Goal: Find contact information: Find contact information

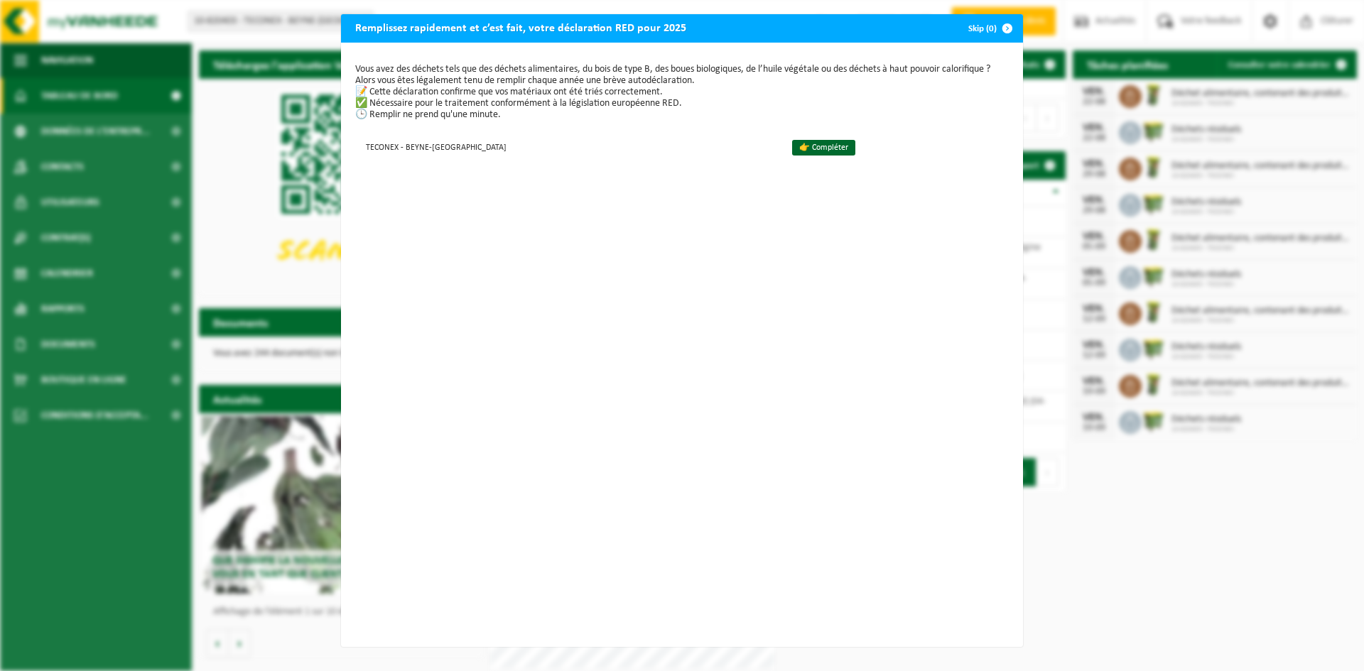
click at [996, 31] on span "button" at bounding box center [1007, 28] width 28 height 28
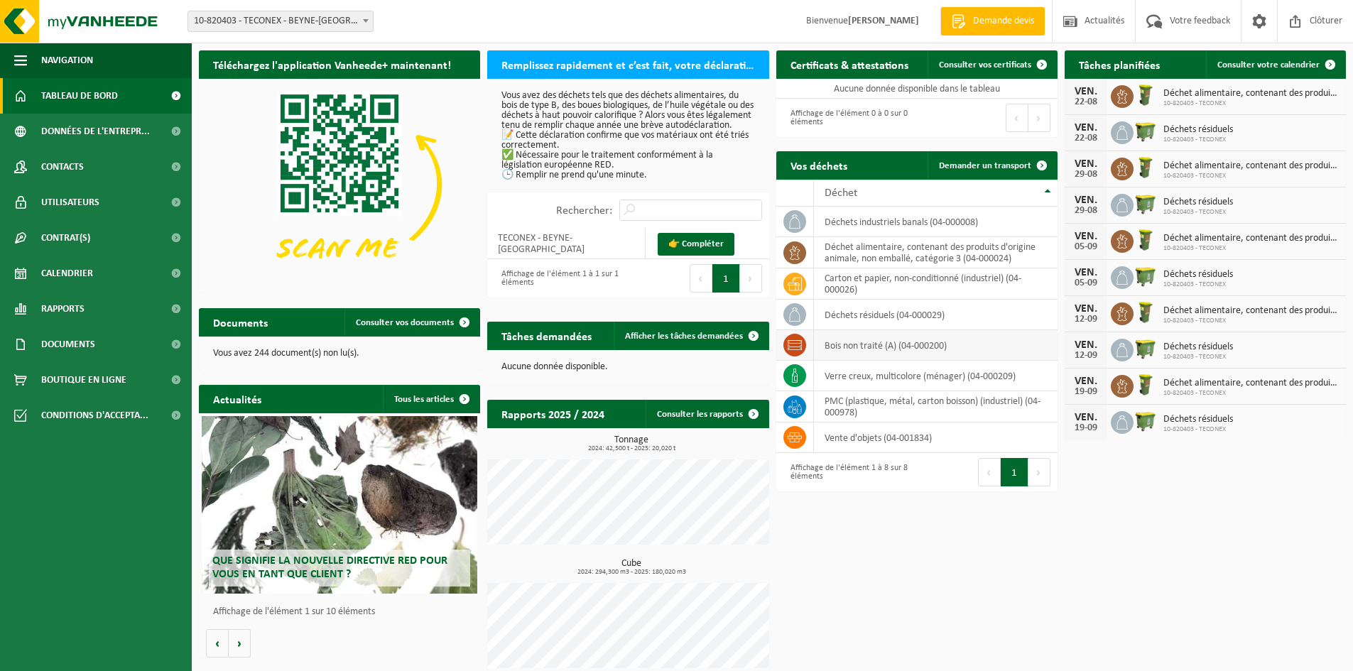
click at [862, 347] on td "bois non traité (A) (04-000200)" at bounding box center [936, 345] width 244 height 31
click at [76, 163] on span "Contacts" at bounding box center [62, 167] width 43 height 36
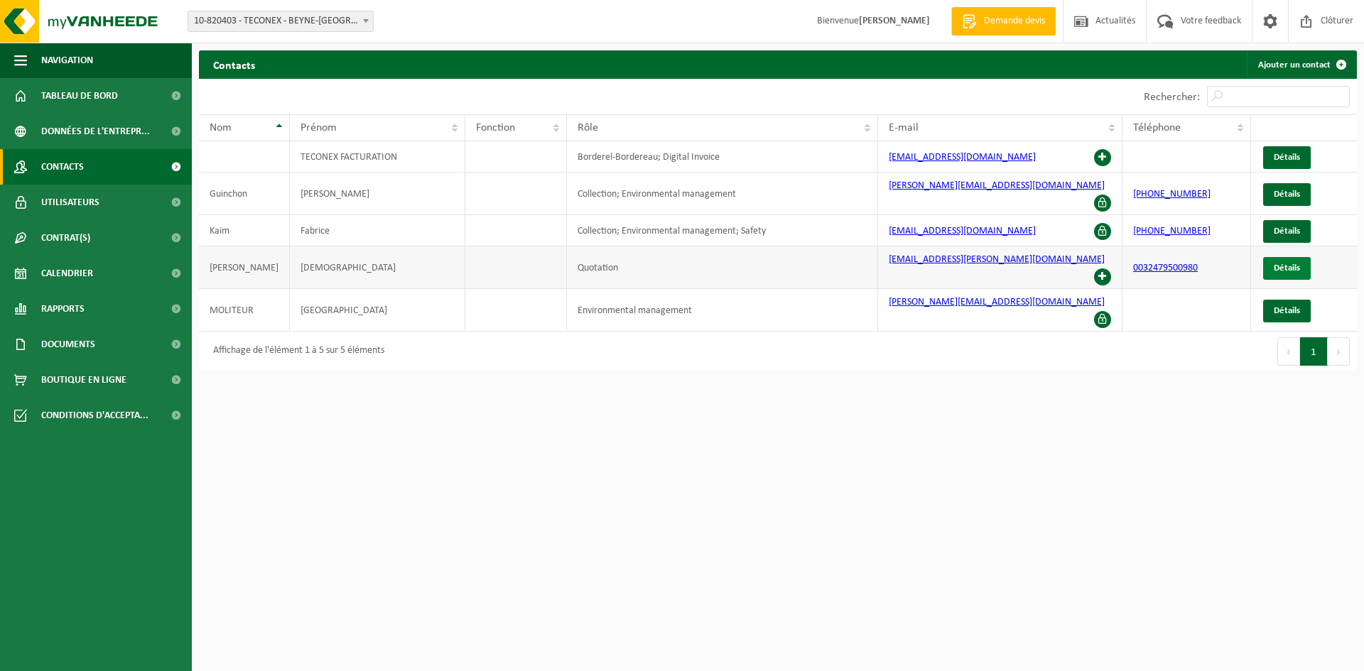
click at [1296, 257] on link "Détails" at bounding box center [1287, 268] width 48 height 23
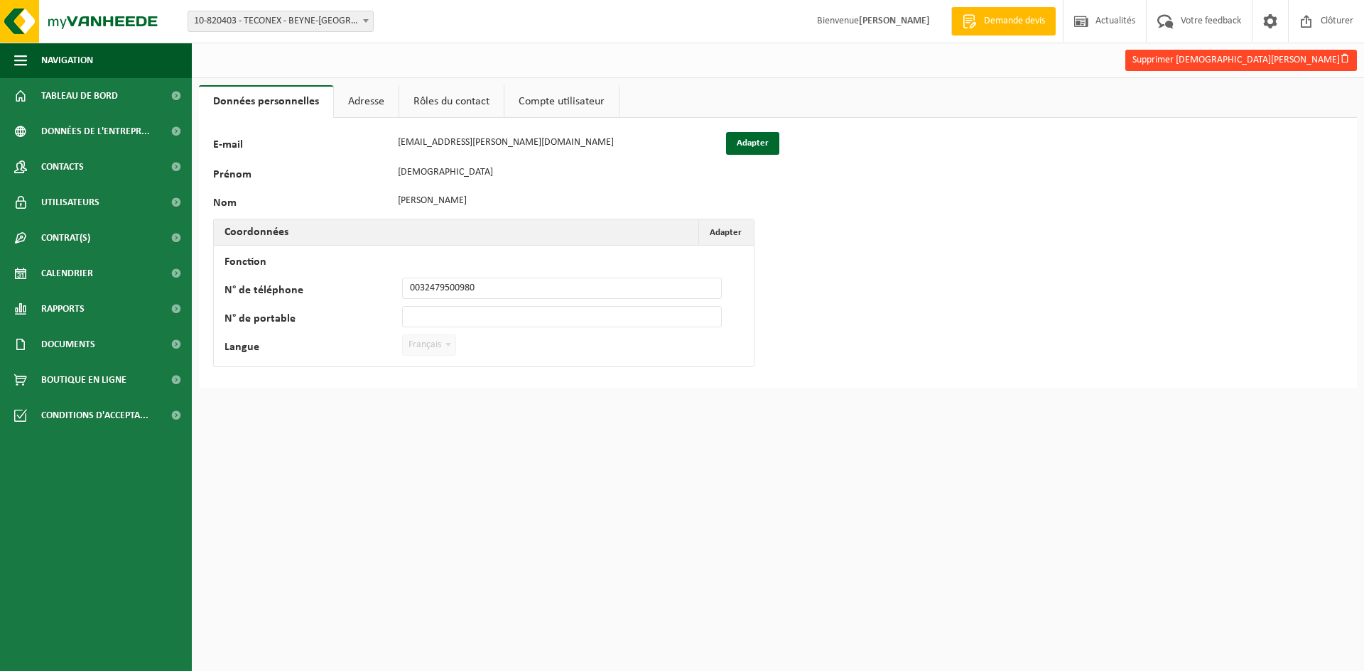
click at [1304, 56] on button "Supprimer Christian Matz" at bounding box center [1241, 60] width 232 height 21
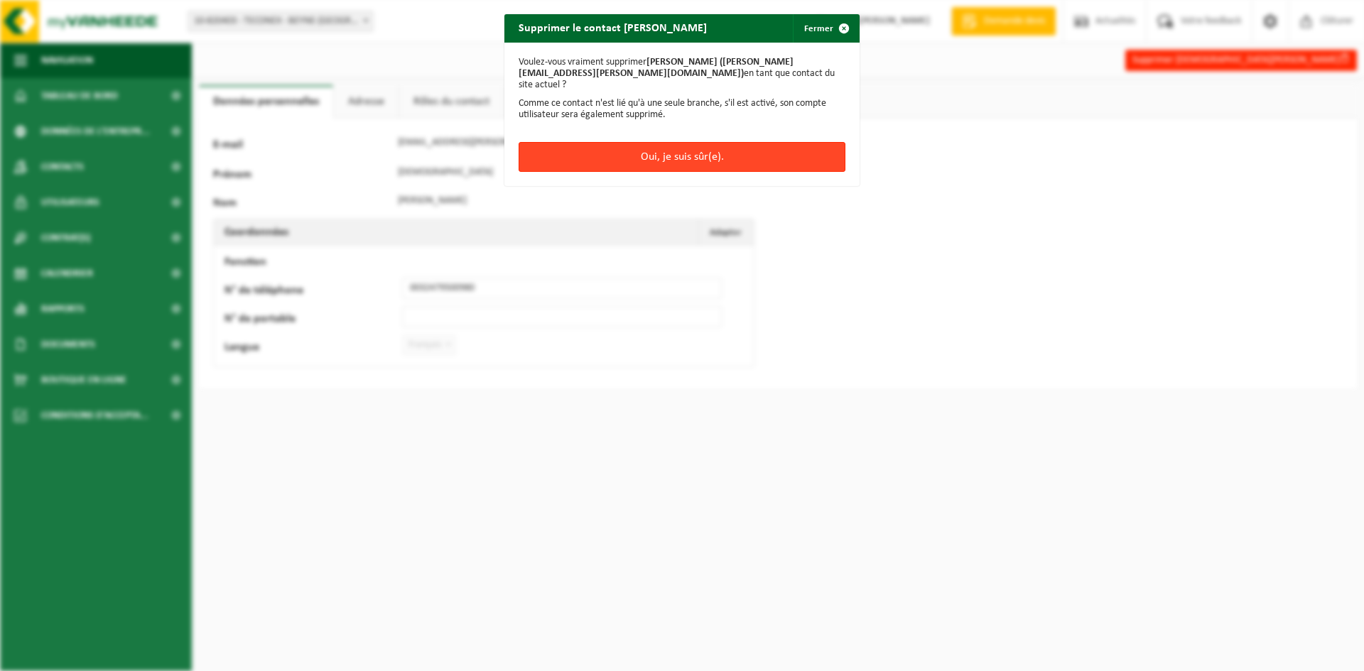
click at [761, 153] on button "Oui, je suis sûr(e)." at bounding box center [681, 157] width 327 height 30
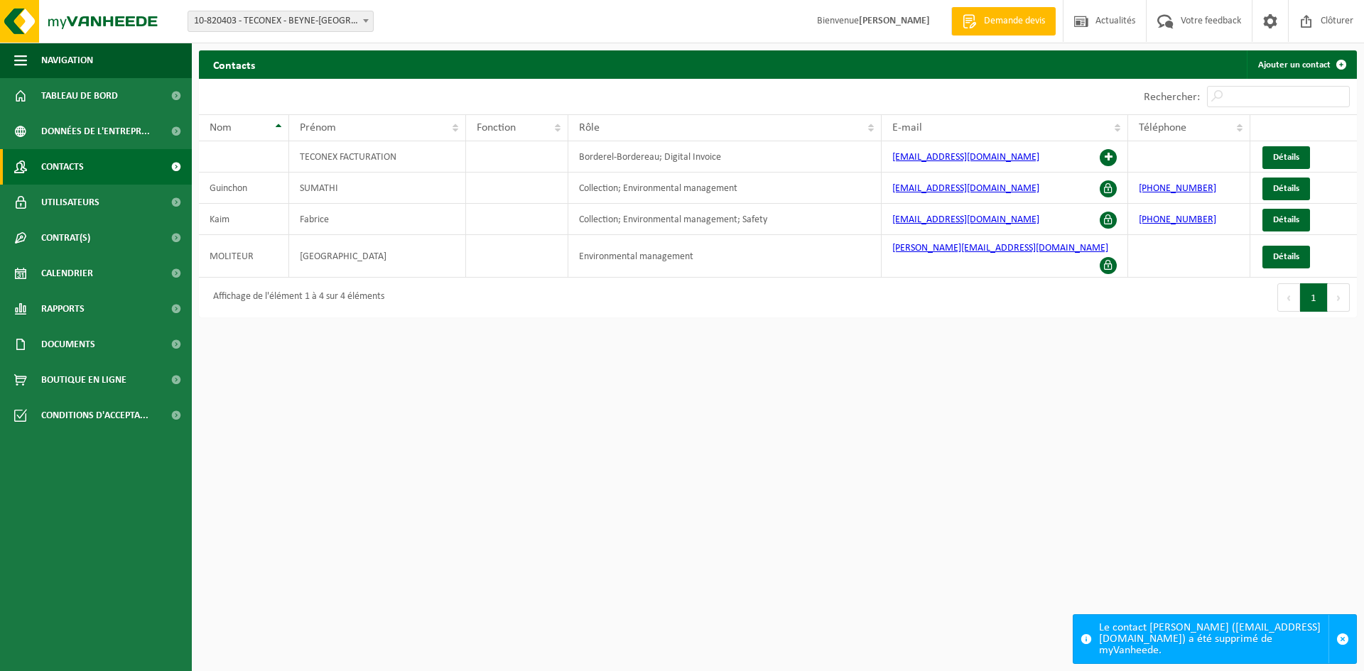
click at [1040, 374] on html "Site: 10-820403 - TECONEX - BEYNE-HEUSAY 10-820403 - TECONEX - BEYNE-HEUSAY Bie…" at bounding box center [682, 335] width 1364 height 671
click at [1206, 11] on span "Votre feedback" at bounding box center [1210, 21] width 67 height 42
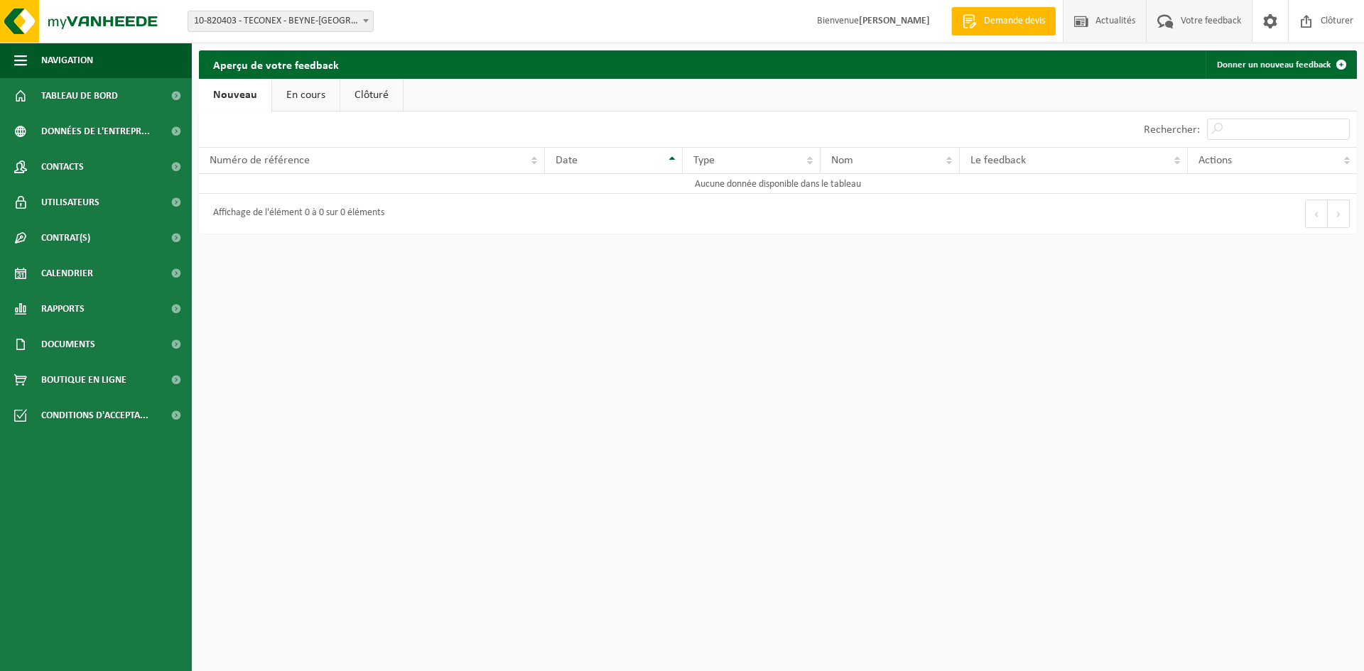
click at [1076, 38] on span at bounding box center [1080, 21] width 21 height 42
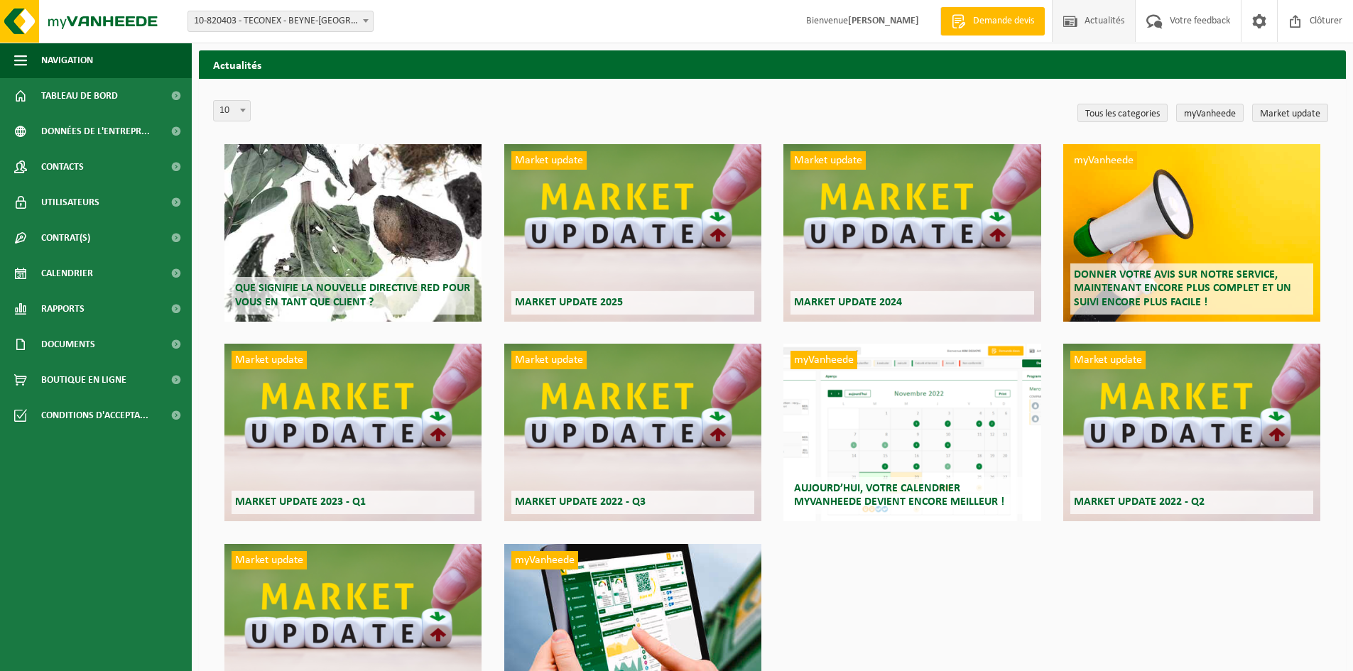
click at [826, 31] on span "Bienvenue SUMATHI Guinchon" at bounding box center [862, 21] width 141 height 42
click at [820, 19] on span "Bienvenue SUMATHI Guinchon" at bounding box center [862, 21] width 141 height 42
